Goal: Information Seeking & Learning: Learn about a topic

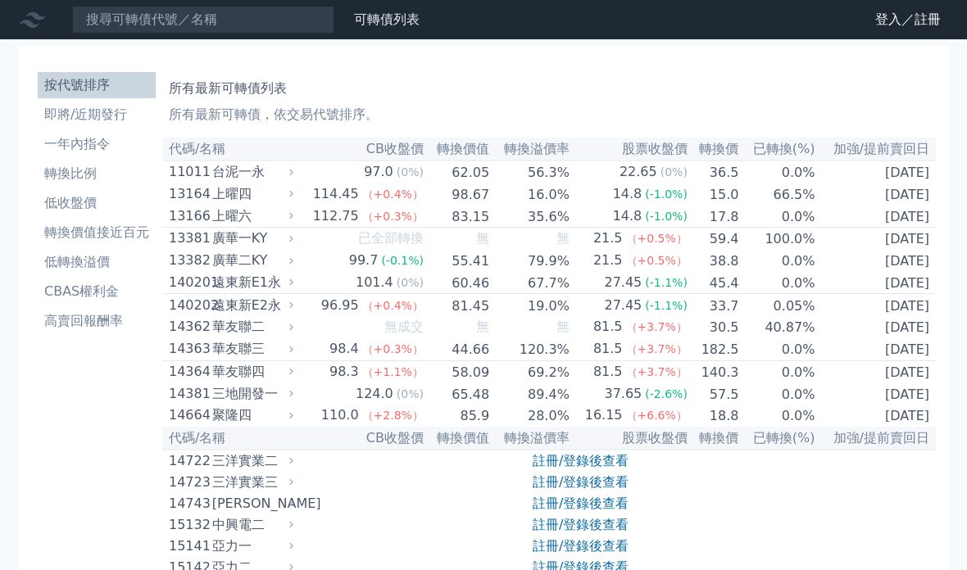
click at [884, 18] on font "登入／註冊" at bounding box center [908, 19] width 66 height 16
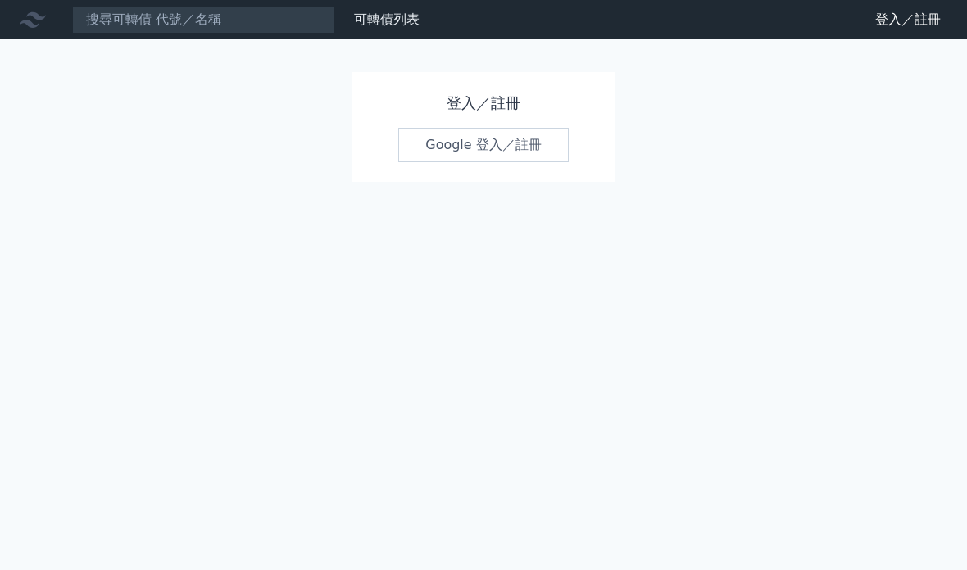
click at [499, 157] on link "Google 登入／註冊" at bounding box center [483, 145] width 170 height 34
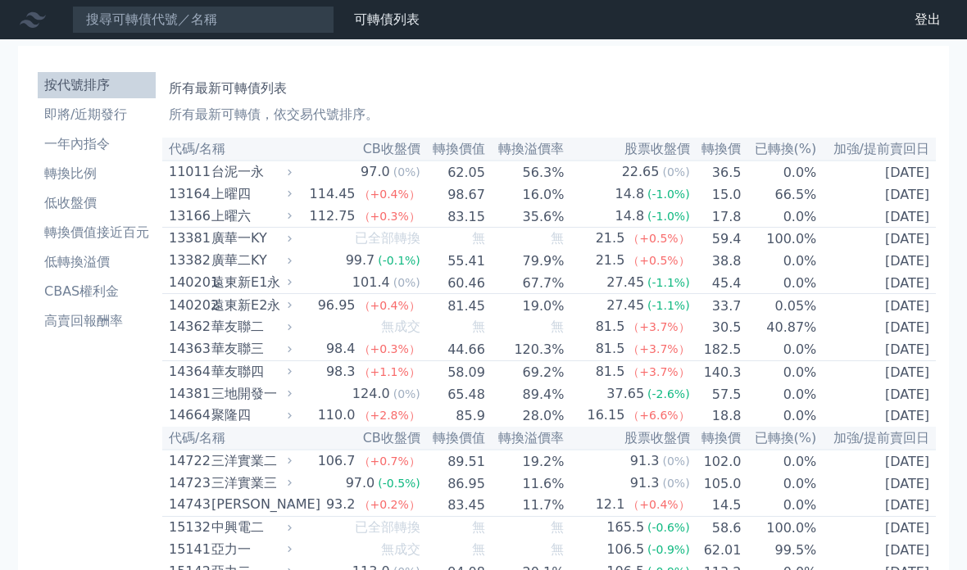
click at [66, 120] on font "即將/近期發行" at bounding box center [85, 115] width 83 height 16
click at [74, 111] on font "即將/近期發行" at bounding box center [85, 115] width 83 height 16
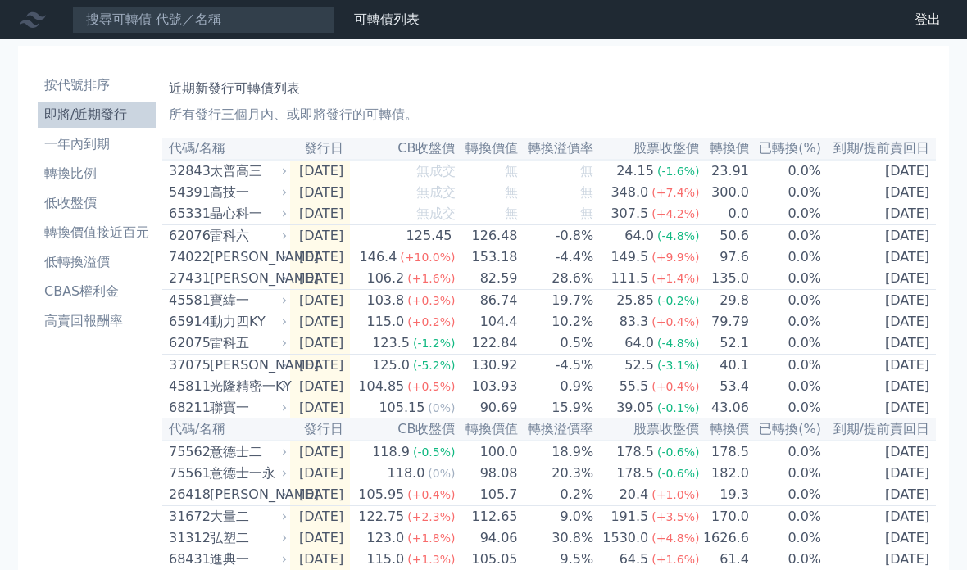
click at [43, 141] on li "一年內到期" at bounding box center [97, 144] width 118 height 20
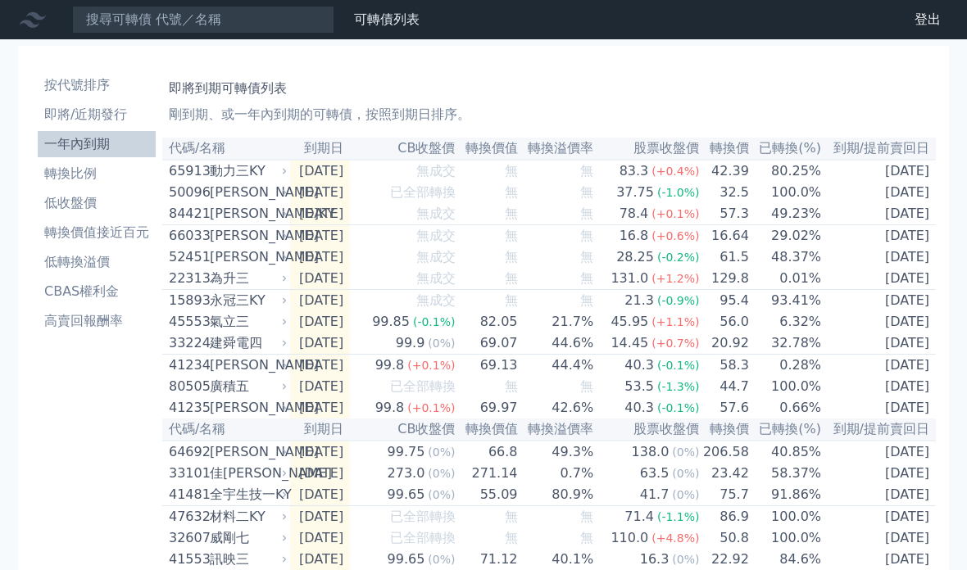
click at [71, 149] on li "一年內到期" at bounding box center [97, 144] width 118 height 20
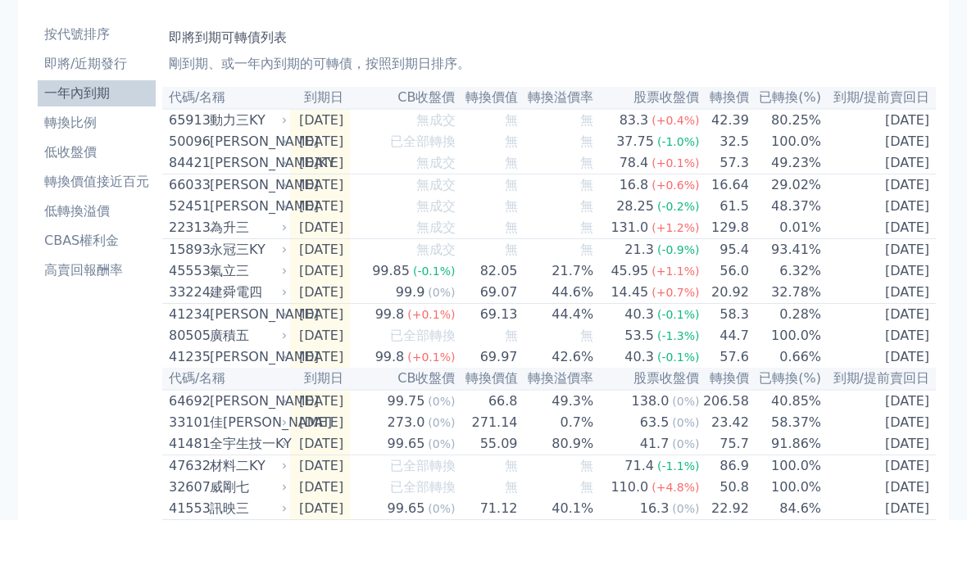
click at [68, 252] on li "低轉換溢價" at bounding box center [97, 262] width 118 height 20
